Goal: Information Seeking & Learning: Learn about a topic

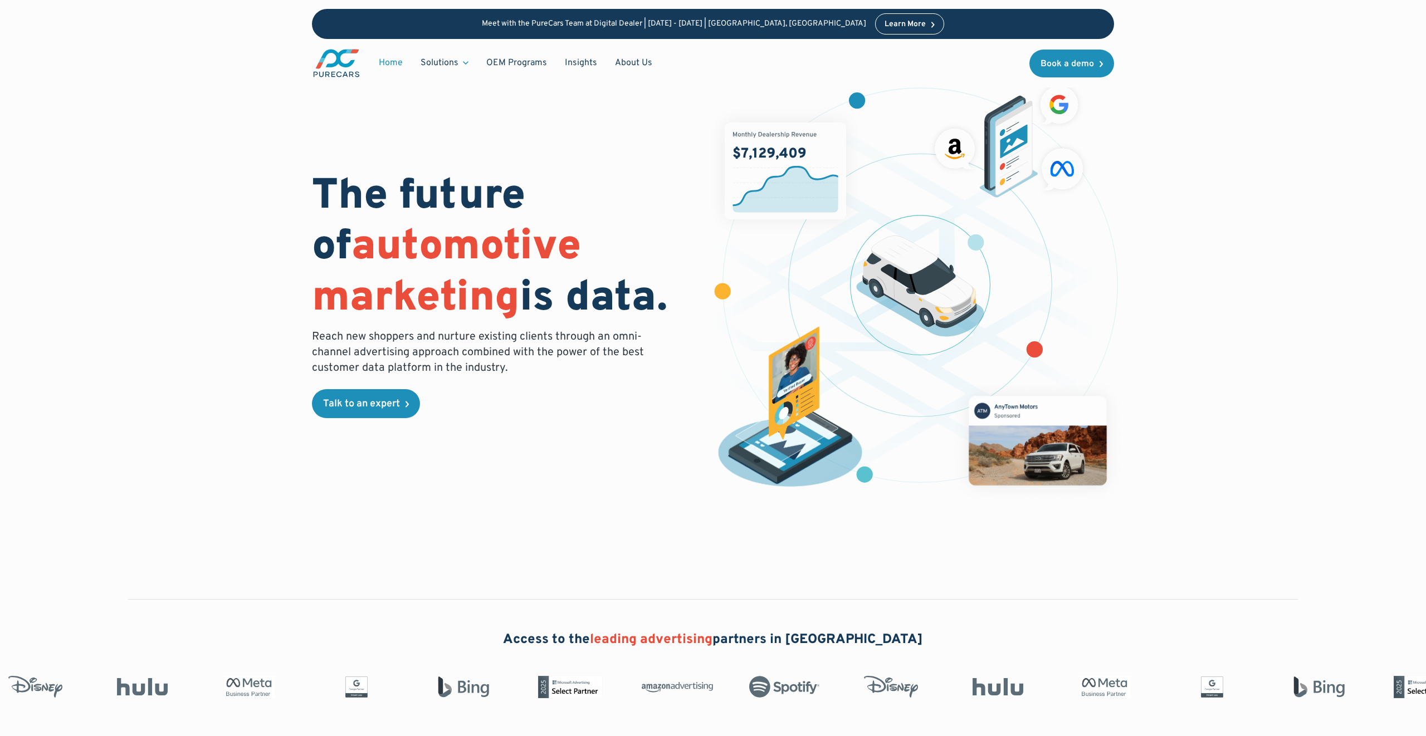
drag, startPoint x: 343, startPoint y: 65, endPoint x: 328, endPoint y: 67, distance: 15.3
click at [372, 193] on h1 "The future of automotive marketing is data." at bounding box center [506, 248] width 388 height 153
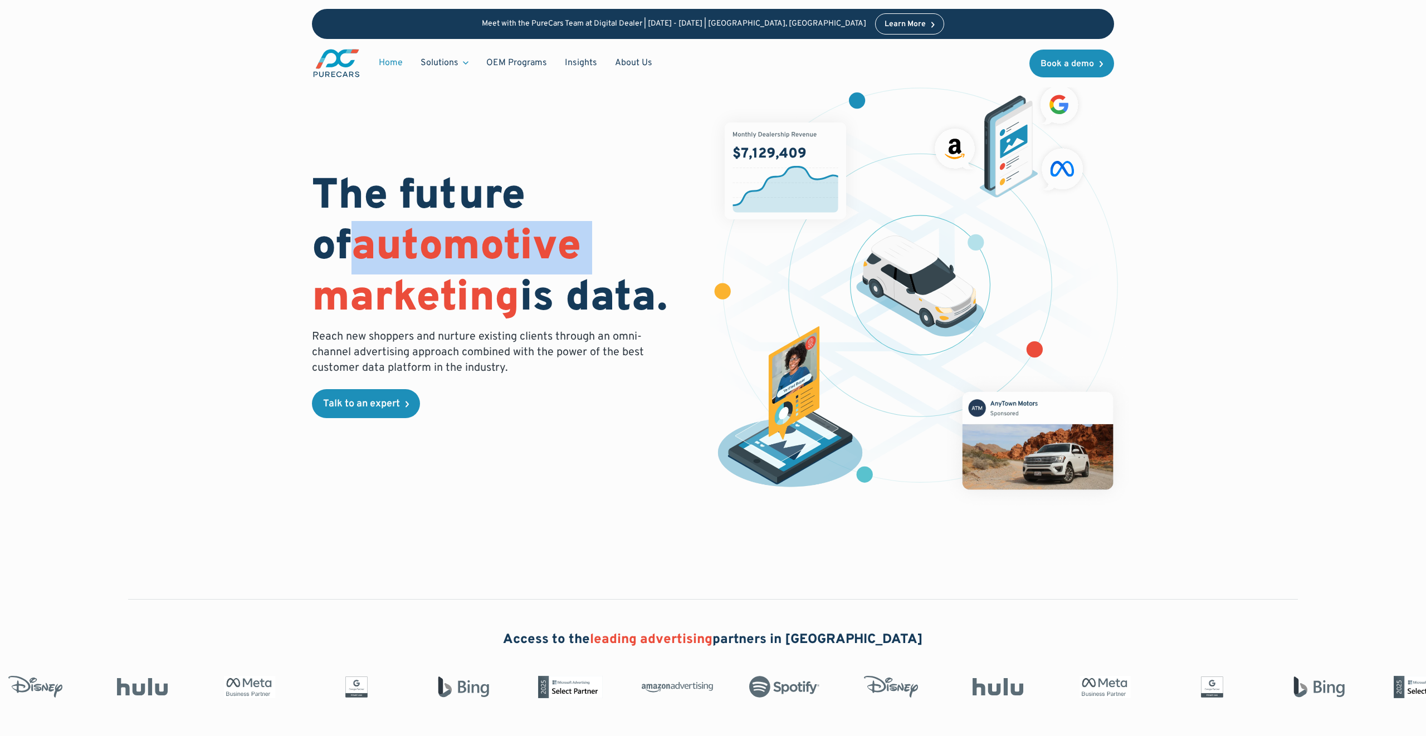
click at [212, 275] on div "The future of automotive marketing is data. Reach new shoppers and nurture exis…" at bounding box center [712, 277] width 1283 height 555
click at [259, 252] on div "The future of automotive marketing is data. Reach new shoppers and nurture exis…" at bounding box center [712, 277] width 1283 height 555
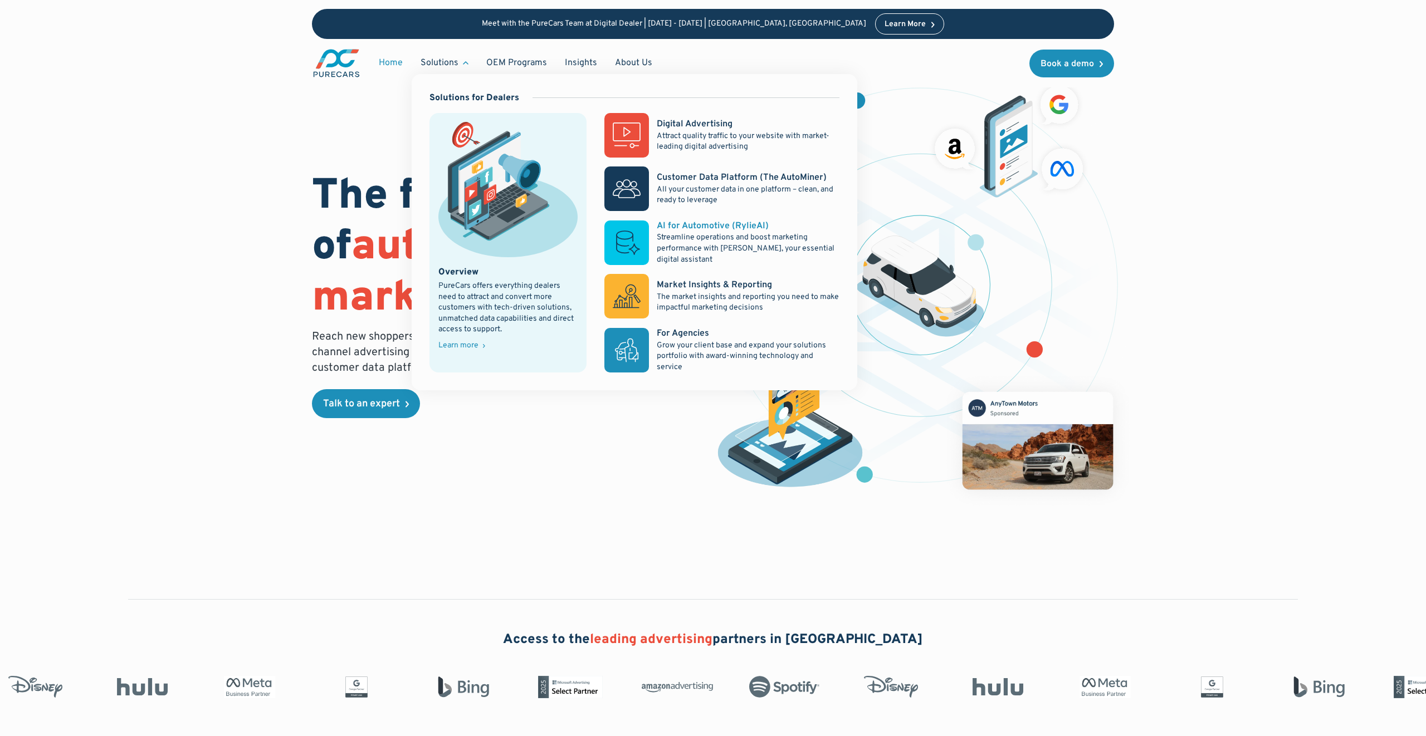
click at [736, 248] on p "Streamline operations and boost marketing performance with [PERSON_NAME], your …" at bounding box center [748, 248] width 183 height 33
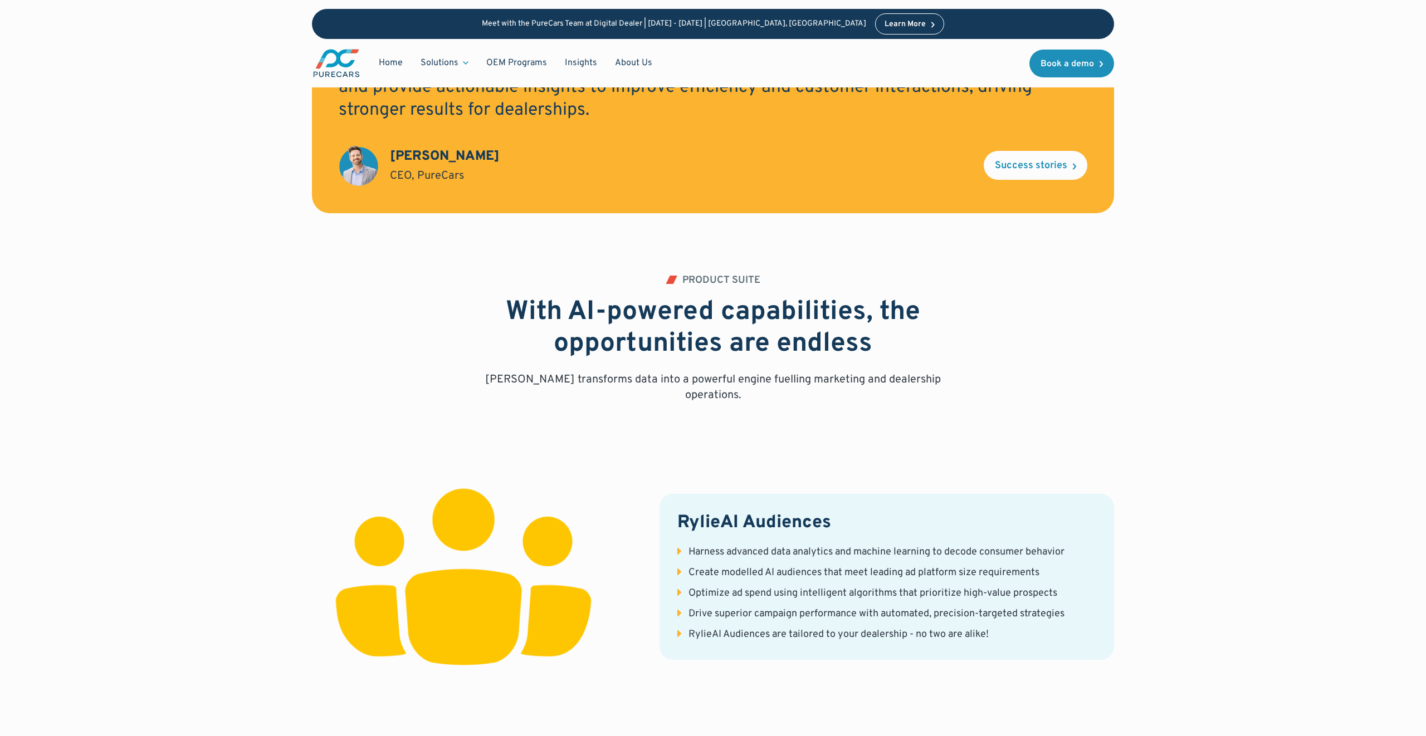
scroll to position [590, 0]
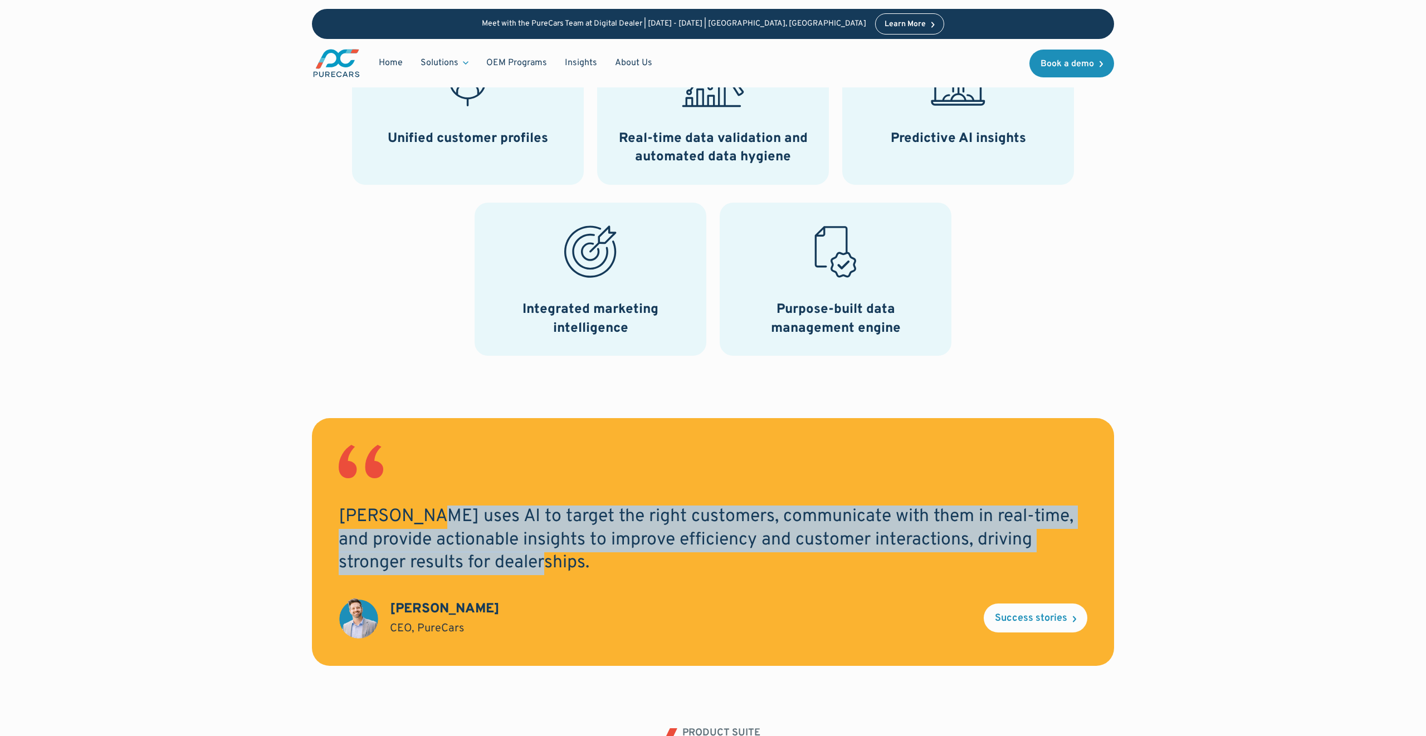
drag, startPoint x: 574, startPoint y: 555, endPoint x: 419, endPoint y: 528, distance: 157.0
click at [419, 528] on h2 "RylieAI uses AI to target the right customers, communicate with them in real-ti…" at bounding box center [713, 541] width 748 height 70
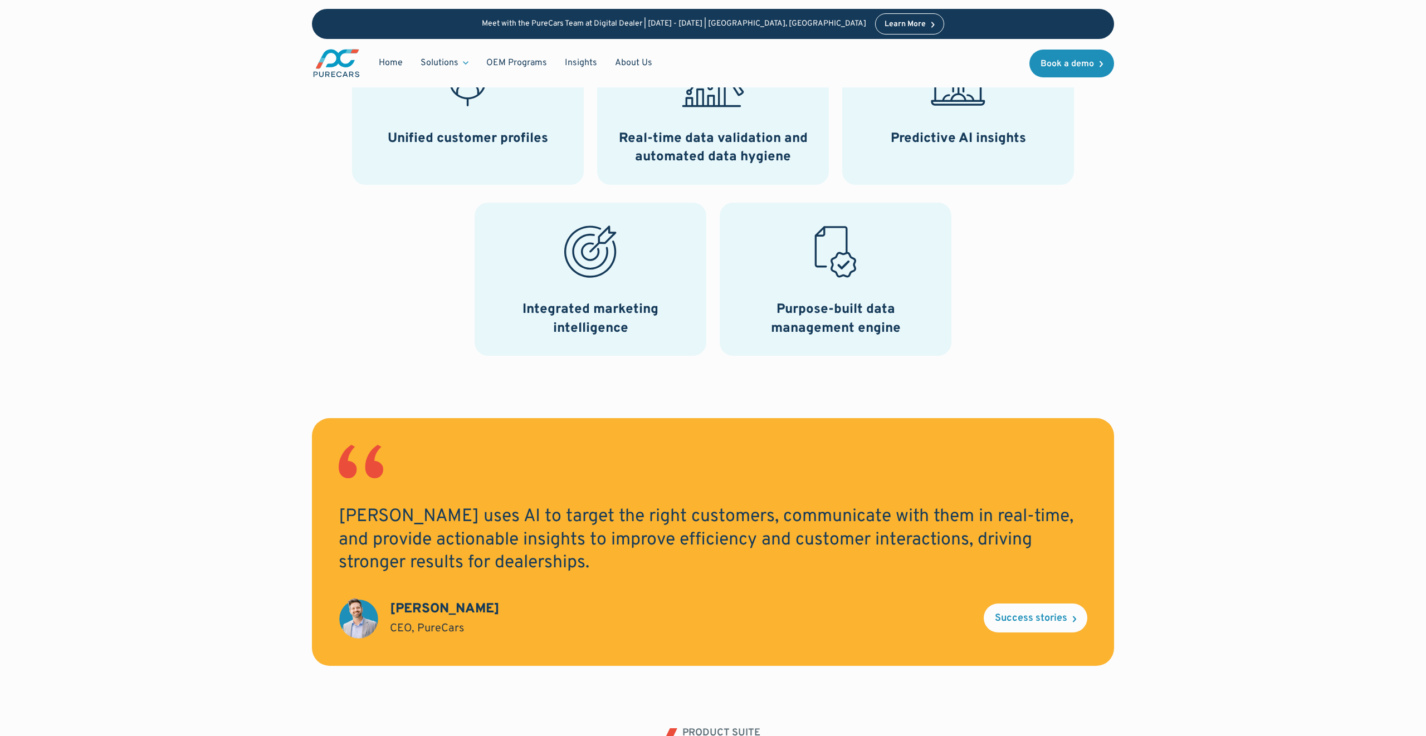
click at [419, 528] on h2 "RylieAI uses AI to target the right customers, communicate with them in real-ti…" at bounding box center [713, 541] width 748 height 70
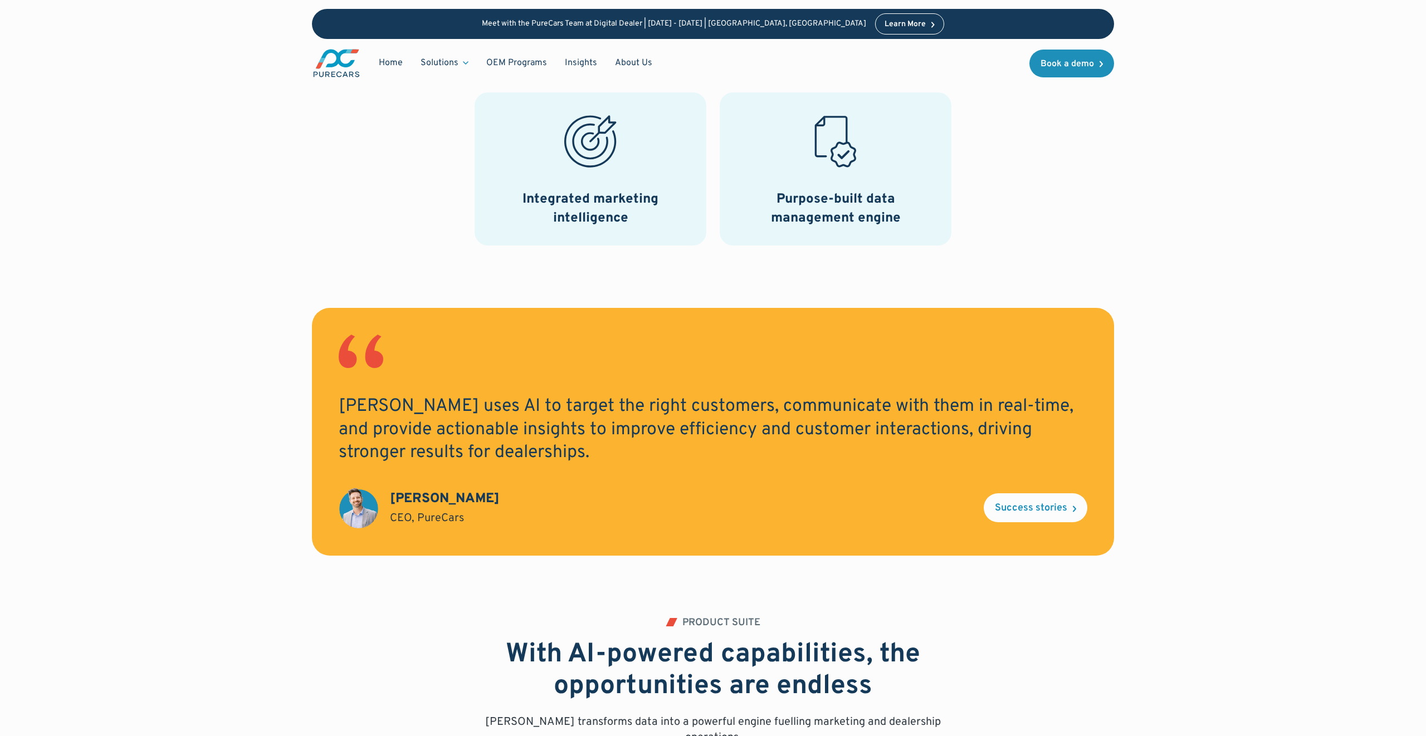
scroll to position [695, 0]
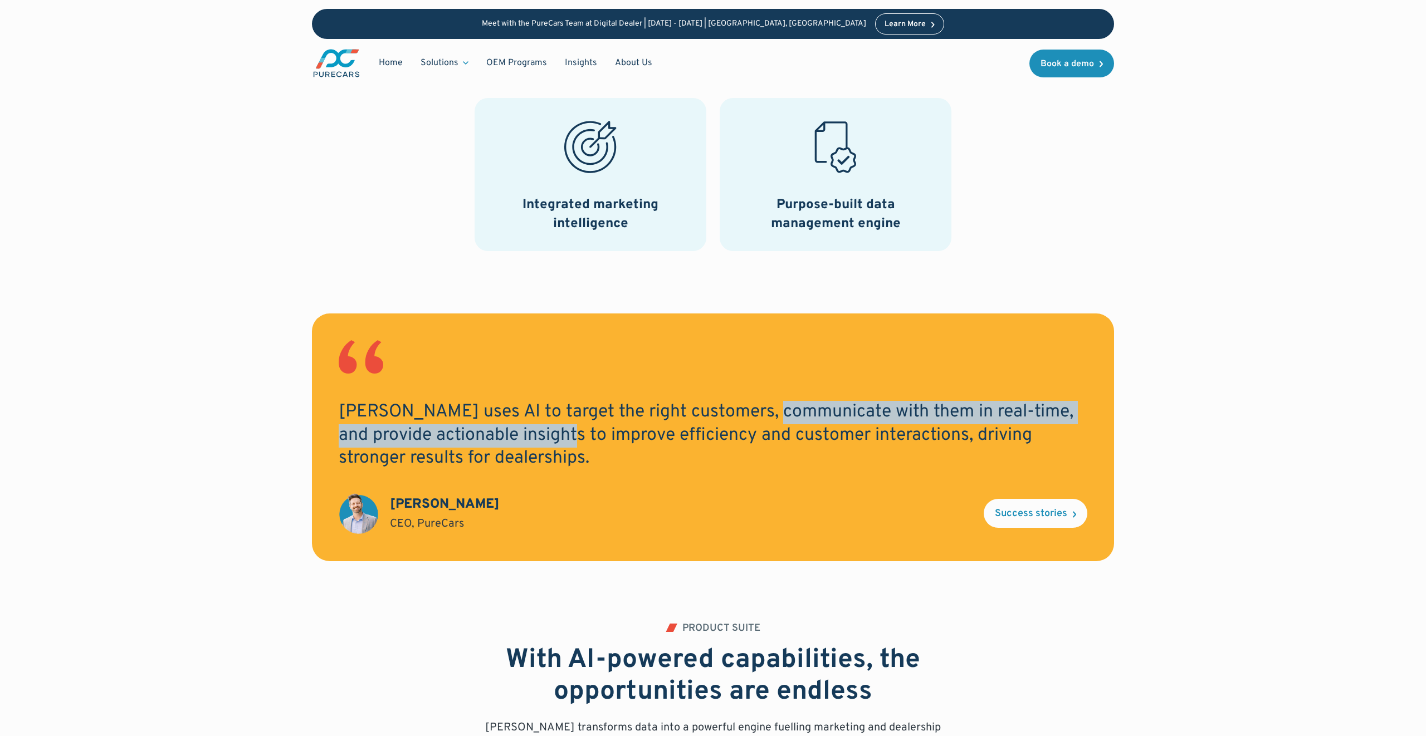
drag, startPoint x: 764, startPoint y: 423, endPoint x: 517, endPoint y: 429, distance: 247.3
click at [517, 429] on h2 "RylieAI uses AI to target the right customers, communicate with them in real-ti…" at bounding box center [713, 436] width 748 height 70
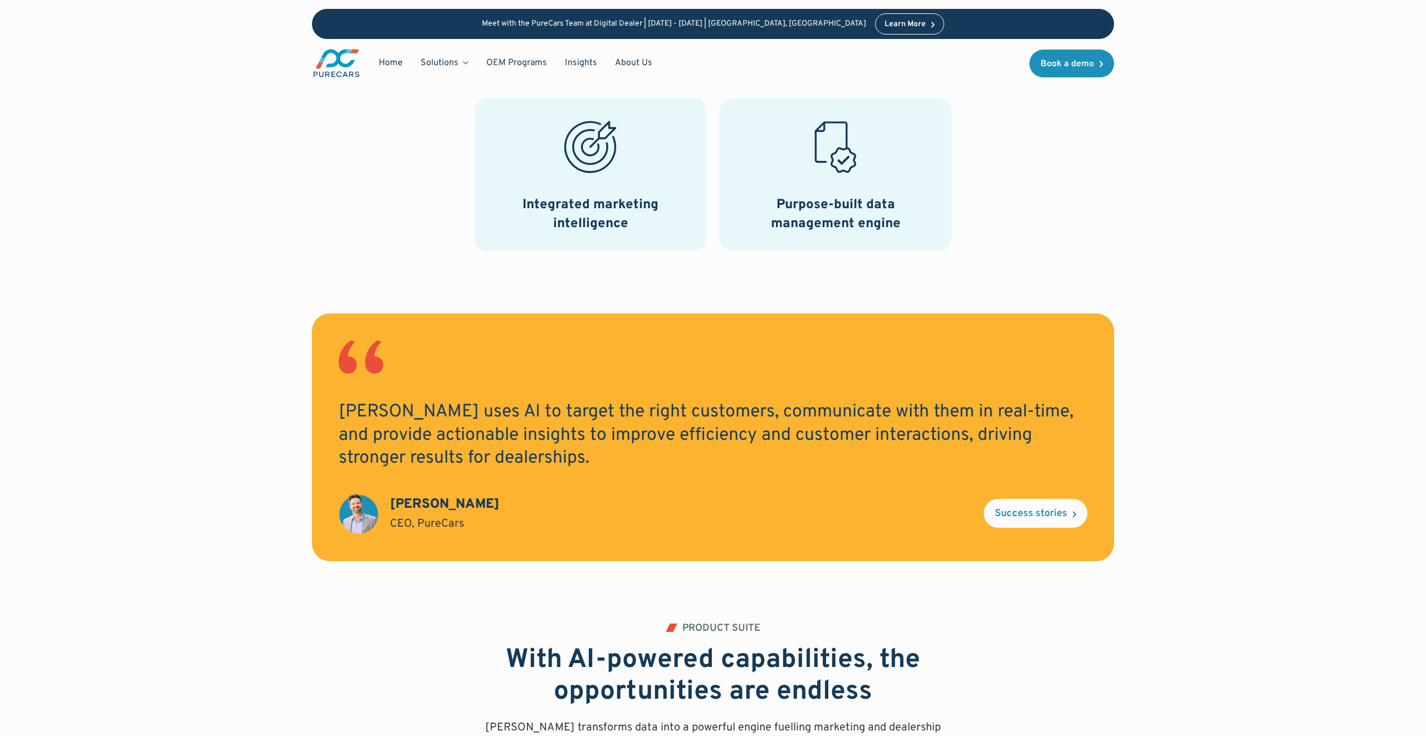
click at [517, 429] on h2 "RylieAI uses AI to target the right customers, communicate with them in real-ti…" at bounding box center [713, 436] width 748 height 70
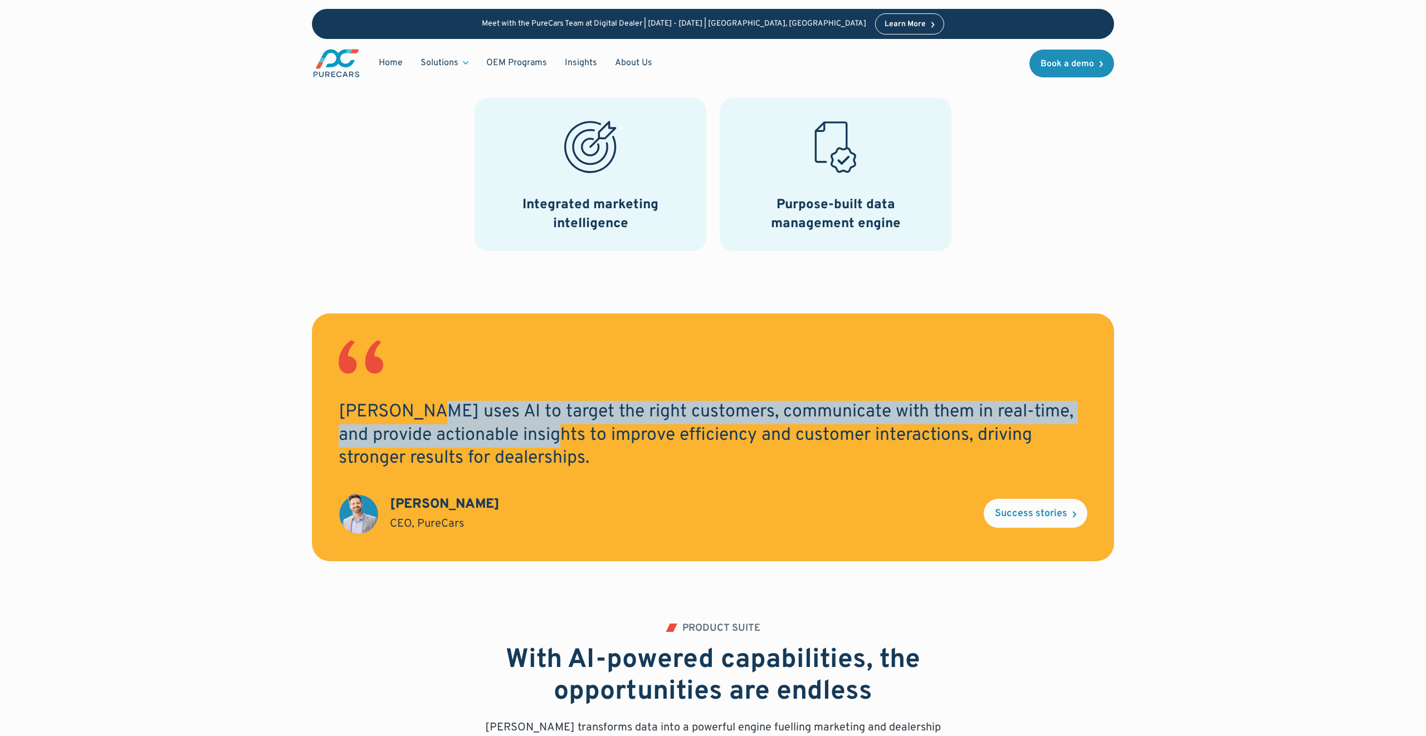
drag, startPoint x: 502, startPoint y: 433, endPoint x: 420, endPoint y: 405, distance: 85.8
click at [420, 405] on h2 "RylieAI uses AI to target the right customers, communicate with them in real-ti…" at bounding box center [713, 436] width 748 height 70
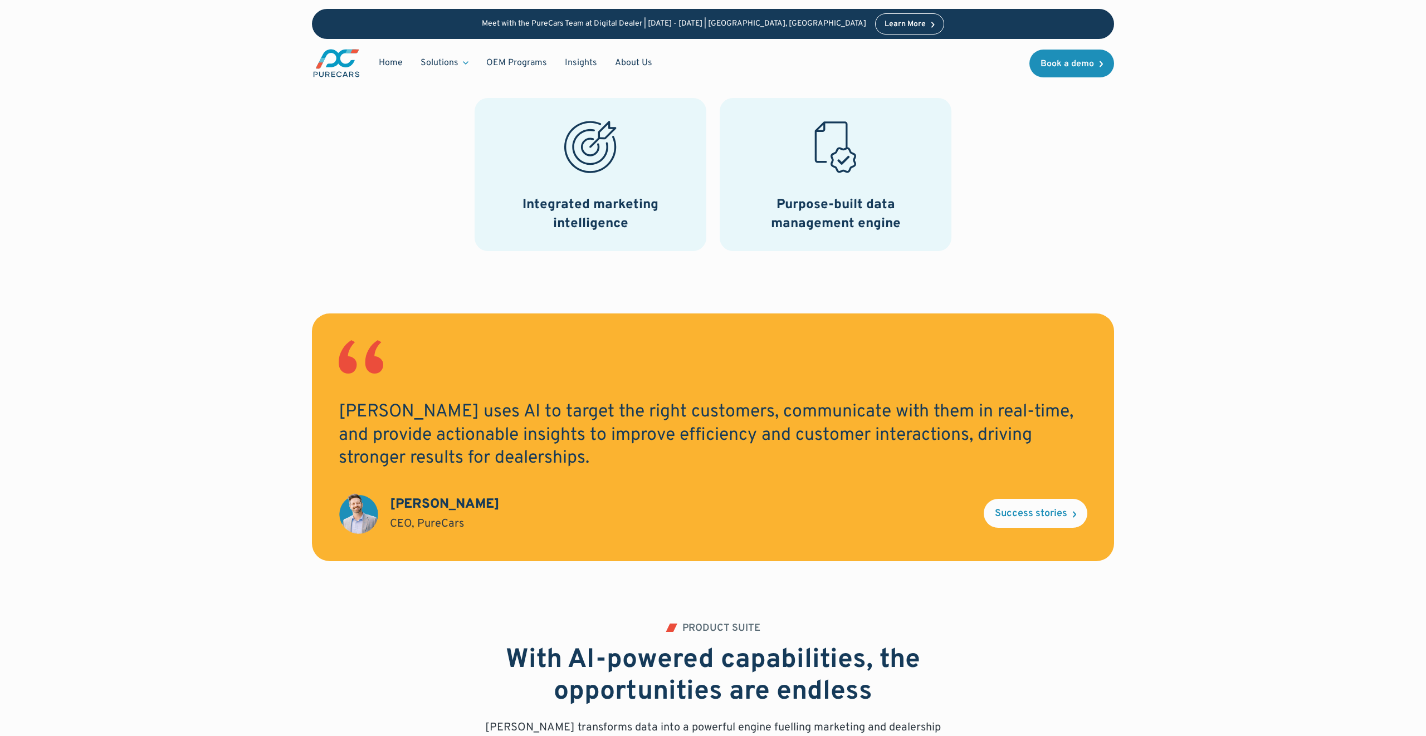
click at [422, 406] on h2 "RylieAI uses AI to target the right customers, communicate with them in real-ti…" at bounding box center [713, 436] width 748 height 70
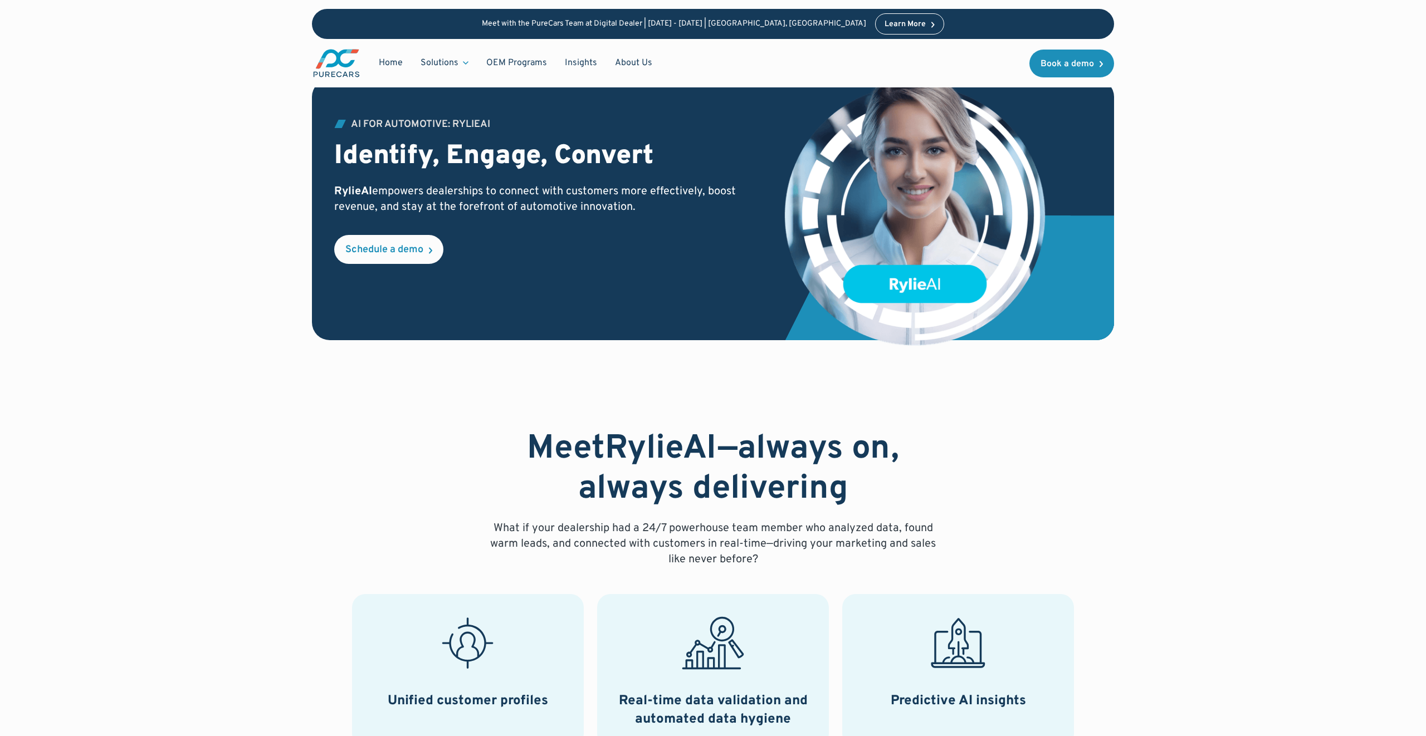
scroll to position [0, 0]
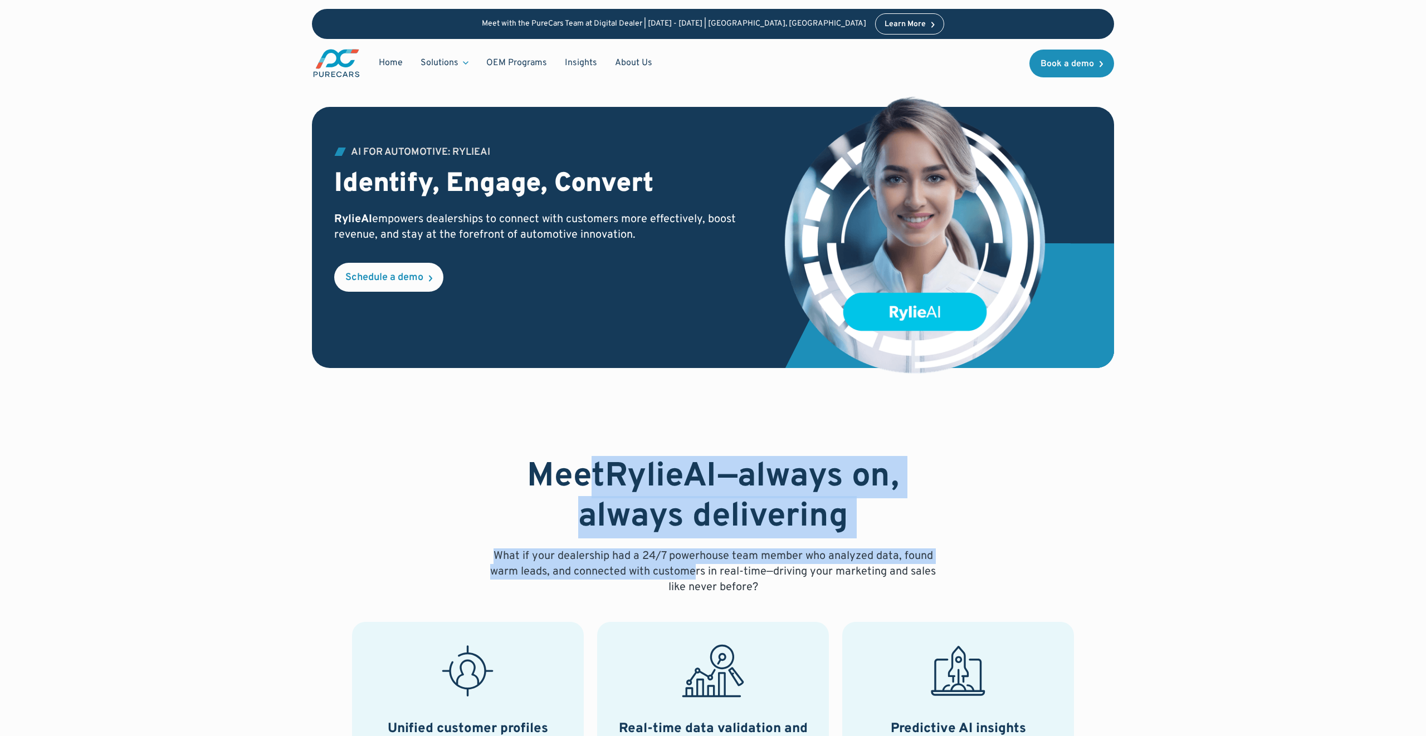
drag, startPoint x: 590, startPoint y: 463, endPoint x: 684, endPoint y: 568, distance: 140.4
click at [684, 568] on div "Meet RylieAI —always on, always delivering What if your dealership had a 24/7 p…" at bounding box center [712, 526] width 463 height 138
click at [684, 568] on p "What if your dealership had a 24/7 powerhouse team member who analyzed data, fo…" at bounding box center [712, 572] width 463 height 47
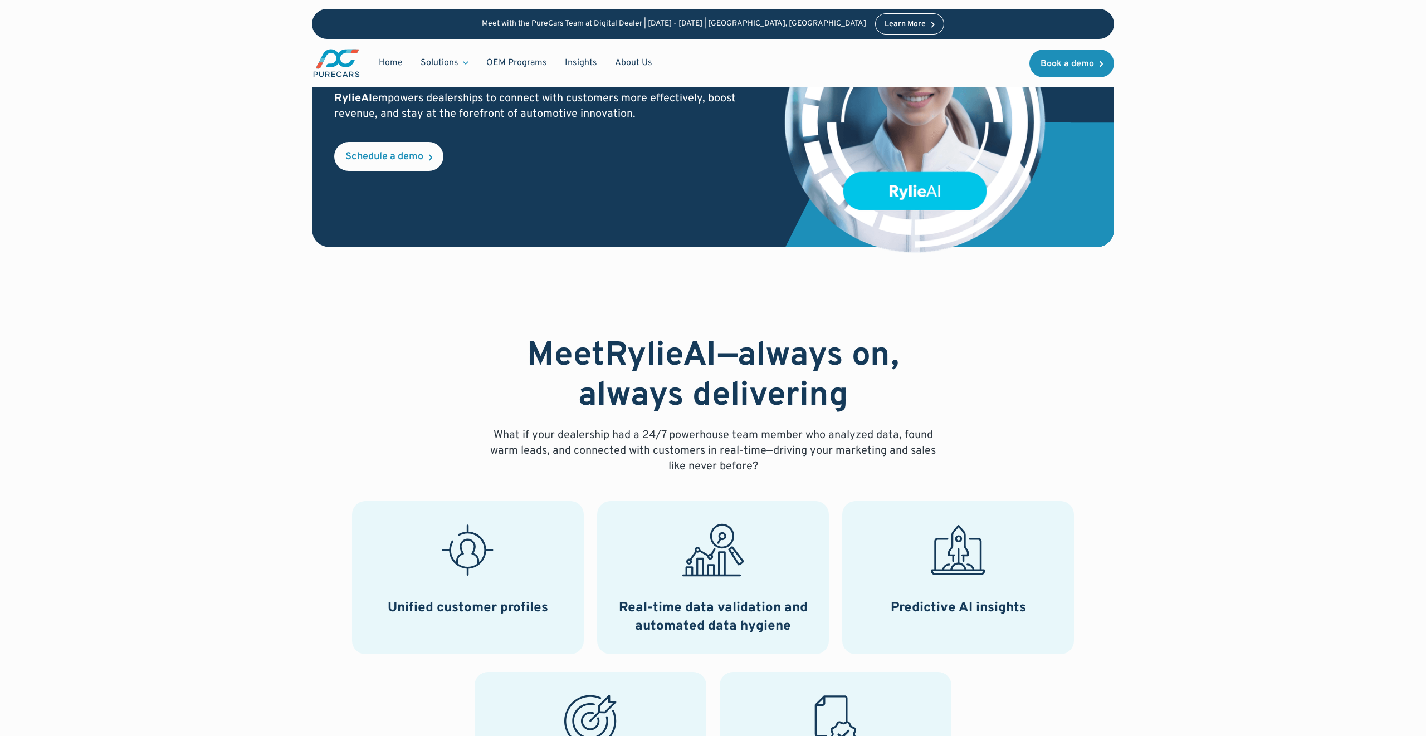
scroll to position [363, 0]
